Goal: Information Seeking & Learning: Learn about a topic

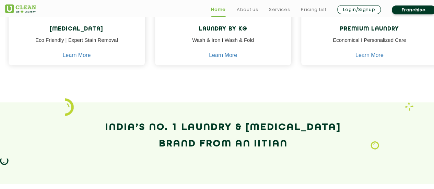
scroll to position [446, 0]
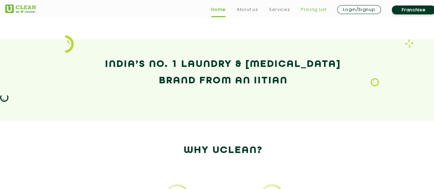
click at [309, 11] on link "Pricing List" at bounding box center [313, 9] width 25 height 8
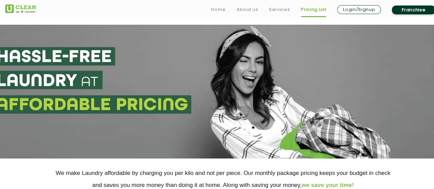
scroll to position [137, 0]
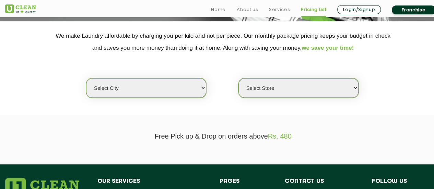
click at [181, 82] on select "Select city [GEOGRAPHIC_DATA] [GEOGRAPHIC_DATA] [GEOGRAPHIC_DATA] [GEOGRAPHIC_D…" at bounding box center [146, 88] width 120 height 20
select select "16"
click at [86, 78] on select "Select city [GEOGRAPHIC_DATA] [GEOGRAPHIC_DATA] [GEOGRAPHIC_DATA] [GEOGRAPHIC_D…" at bounding box center [146, 88] width 120 height 20
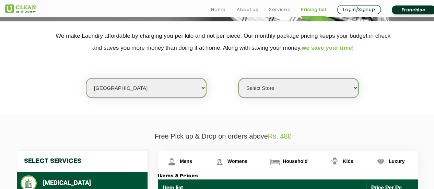
click at [293, 87] on select "Select Store UClean Powai UClean Deonar UClean LBS Marg UClean Chembur UClean W…" at bounding box center [299, 88] width 120 height 20
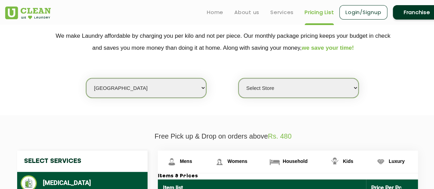
click at [327, 86] on select "Select Store UClean Powai UClean Deonar UClean LBS Marg UClean Chembur UClean W…" at bounding box center [299, 88] width 120 height 20
select select "496"
click at [239, 78] on select "Select Store UClean Powai UClean Deonar UClean LBS Marg UClean Chembur UClean W…" at bounding box center [299, 88] width 120 height 20
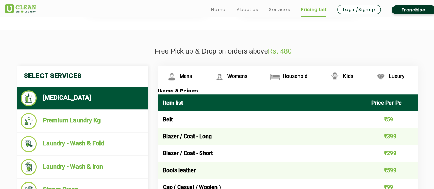
scroll to position [240, 0]
